Goal: Check status: Check status

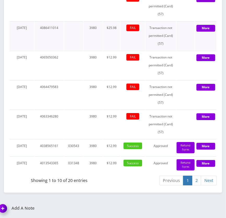
scroll to position [901, 0]
